Goal: Navigation & Orientation: Find specific page/section

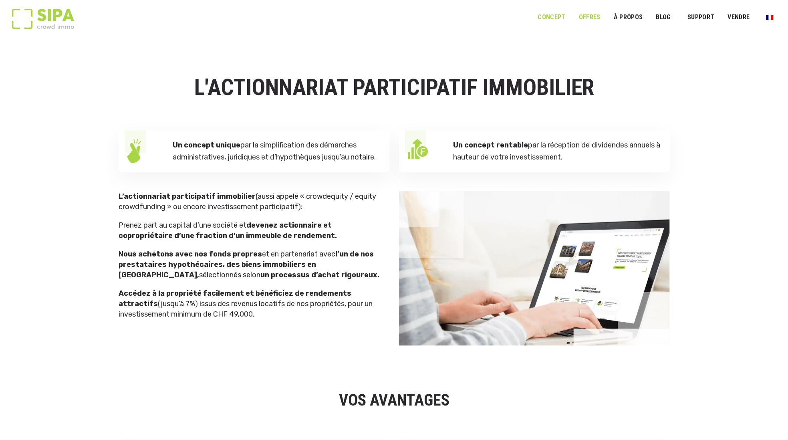
click at [584, 17] on link "OFFRES" at bounding box center [590, 17] width 32 height 18
click at [596, 41] on link "NOS PROPRIÉTÉS" at bounding box center [606, 41] width 64 height 15
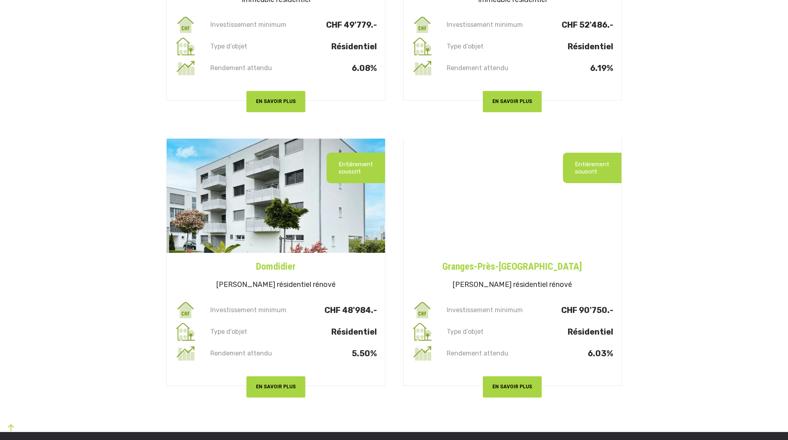
scroll to position [2084, 0]
